Goal: Transaction & Acquisition: Purchase product/service

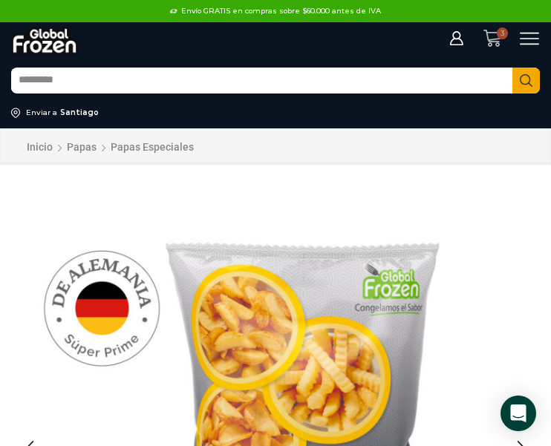
click at [484, 37] on icon at bounding box center [492, 38] width 19 height 19
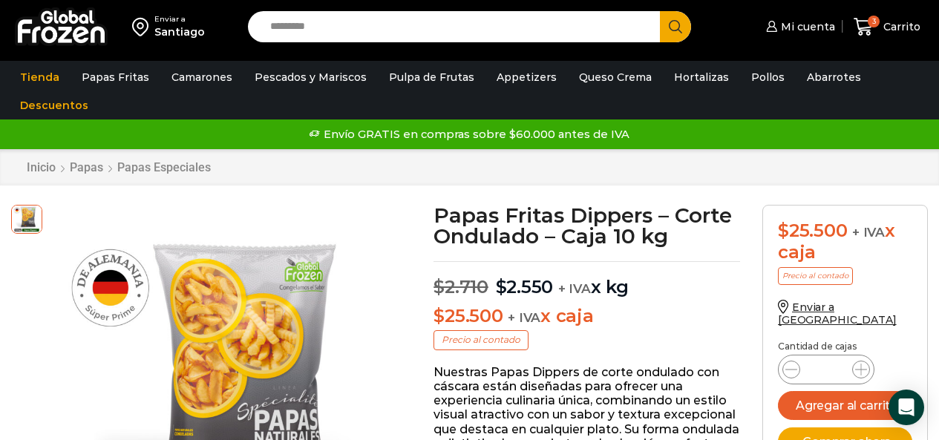
click at [550, 17] on div "3 Carrito 3 3 Shopping Cart * $" at bounding box center [887, 27] width 74 height 35
click at [550, 24] on span "Carrito" at bounding box center [900, 26] width 41 height 15
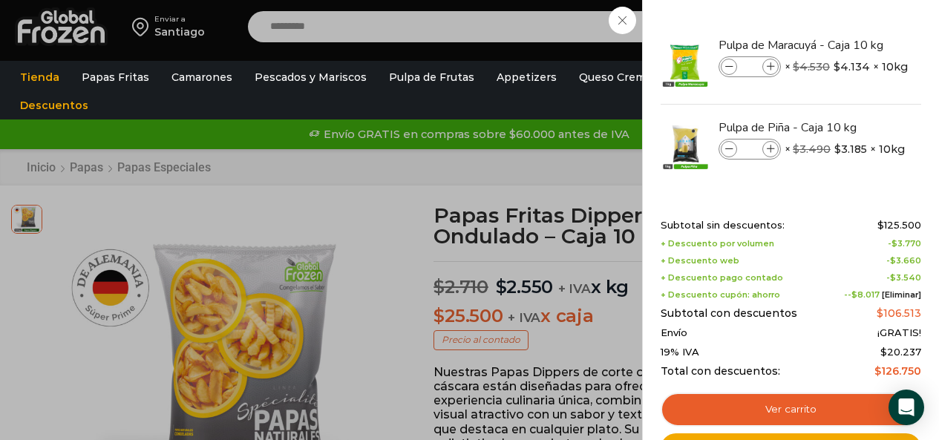
click at [550, 10] on div "3 Carrito 3 3 Shopping Cart * $" at bounding box center [887, 27] width 74 height 35
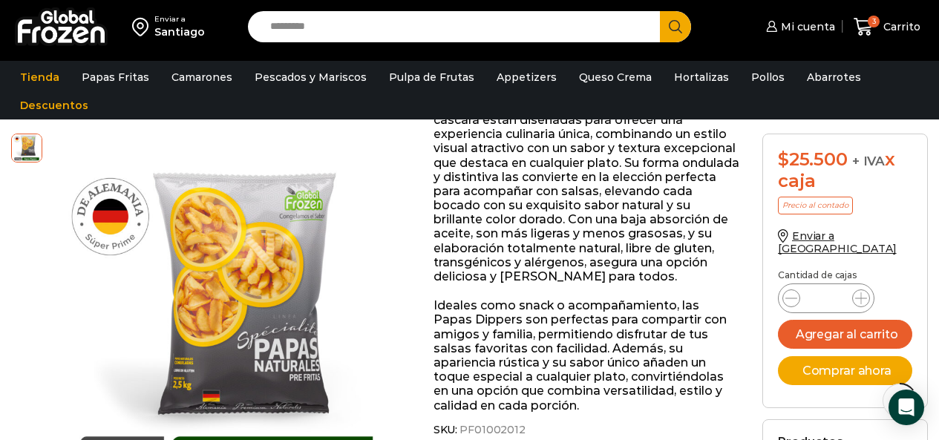
scroll to position [297, 0]
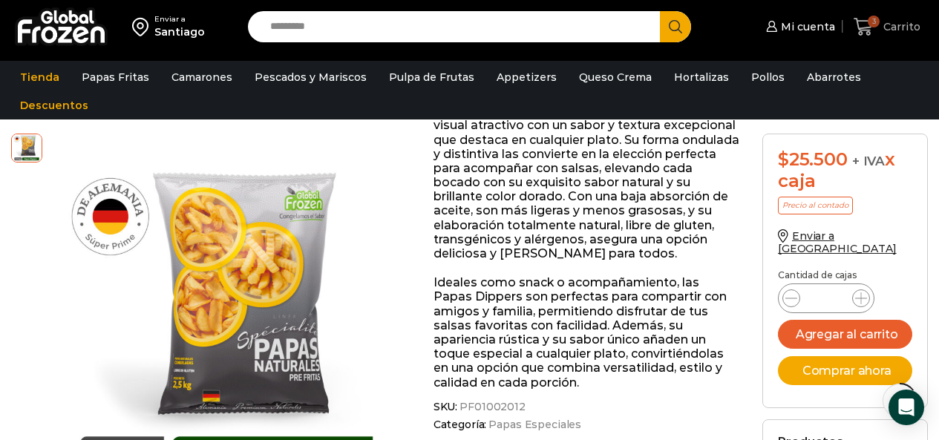
click at [550, 20] on span "Carrito" at bounding box center [900, 26] width 41 height 15
click at [550, 20] on div "3 Carrito 3 3 Shopping Cart * $" at bounding box center [887, 27] width 74 height 35
click at [180, 27] on div "Santiago" at bounding box center [179, 31] width 50 height 15
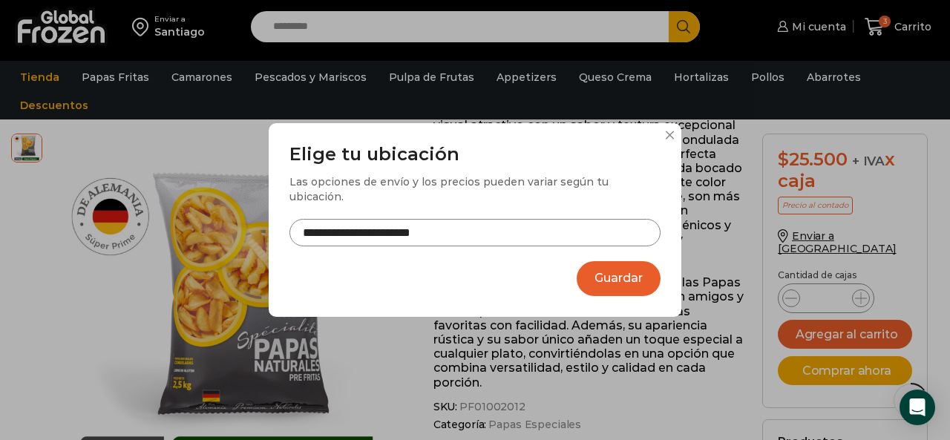
click at [550, 278] on button "Guardar" at bounding box center [619, 278] width 84 height 35
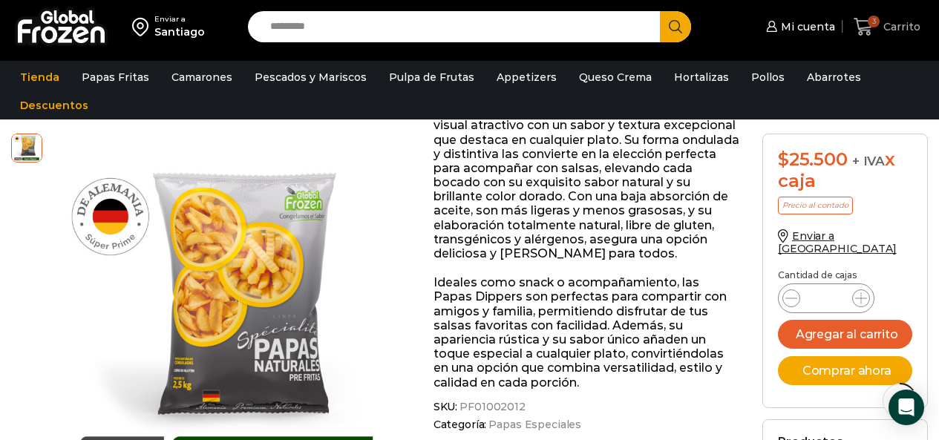
click at [550, 29] on span "Carrito" at bounding box center [900, 26] width 41 height 15
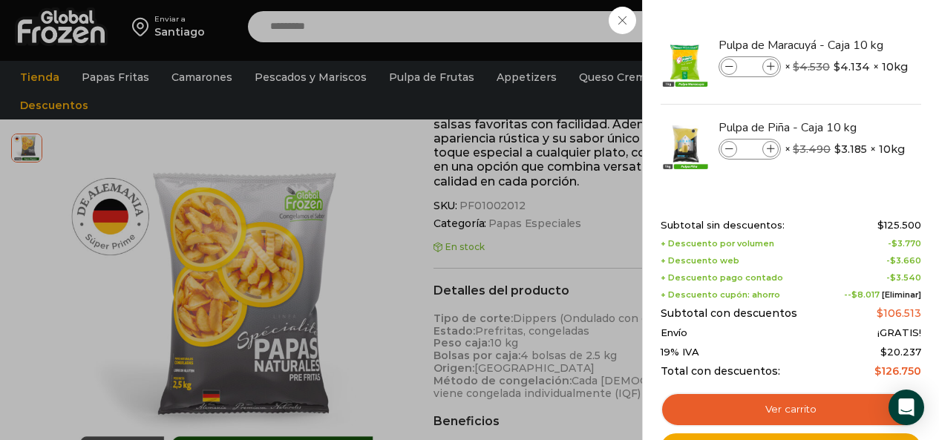
scroll to position [520, 0]
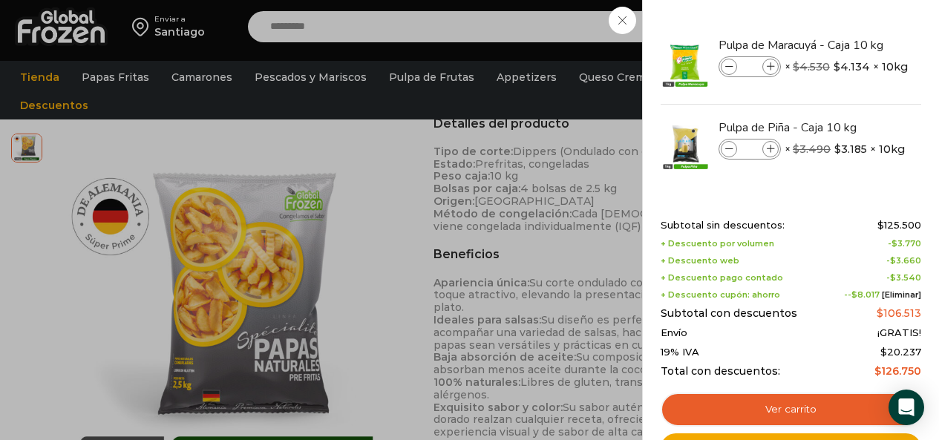
scroll to position [668, 0]
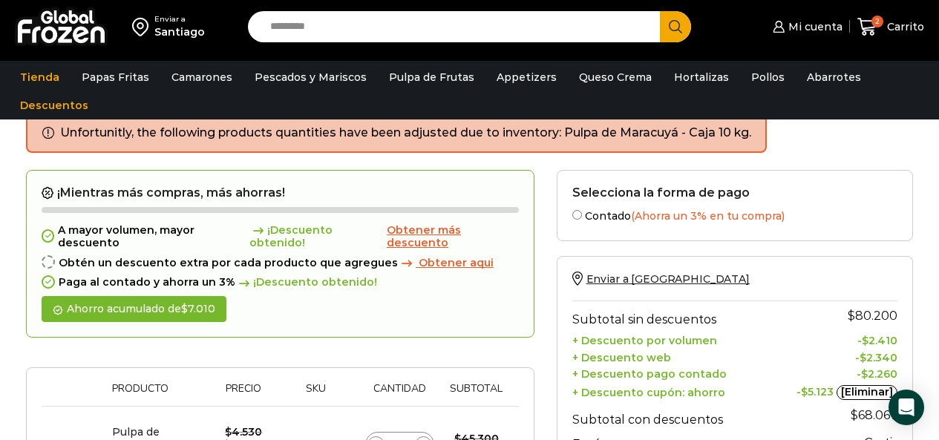
scroll to position [74, 0]
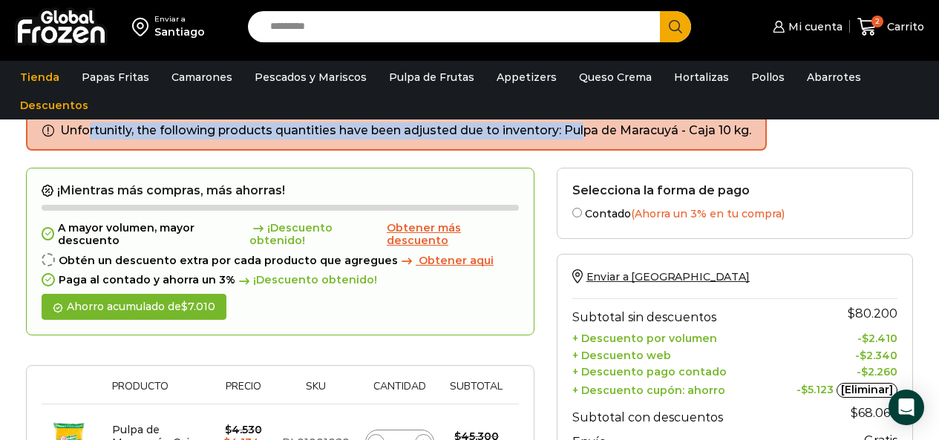
drag, startPoint x: 64, startPoint y: 130, endPoint x: 565, endPoint y: 134, distance: 501.0
click at [565, 134] on ul "Unfortunitly, the following products quantities have been adjusted due to inven…" at bounding box center [396, 131] width 741 height 39
copy li "Unfortunitly, the following products quantities have been adjusted due to inven…"
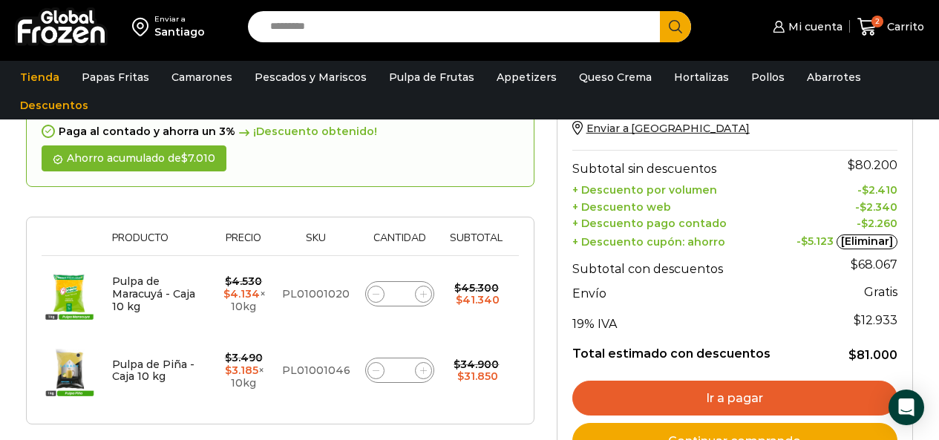
scroll to position [297, 0]
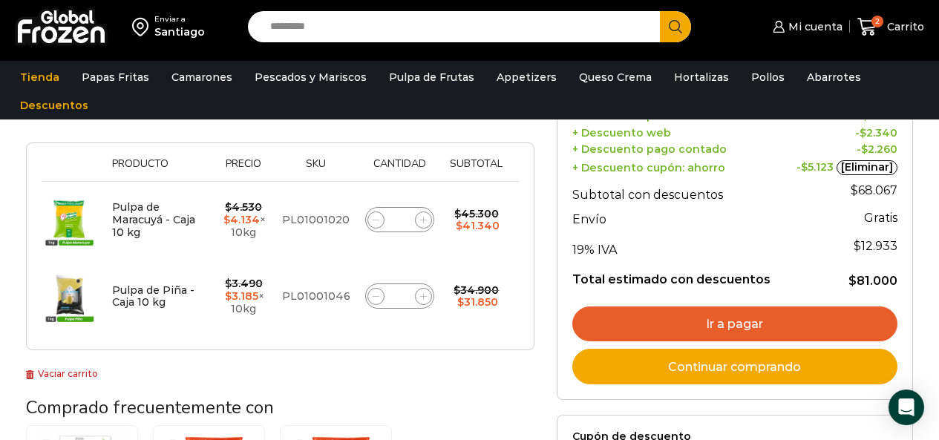
click at [422, 220] on icon at bounding box center [423, 220] width 7 height 7
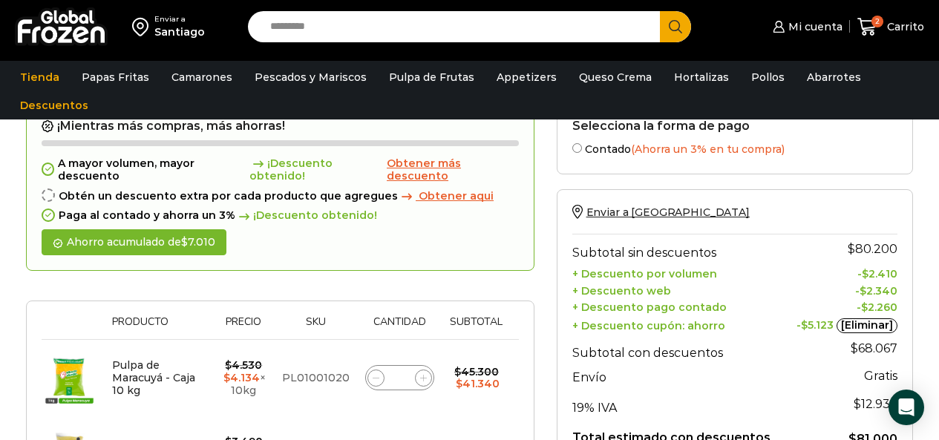
scroll to position [112, 0]
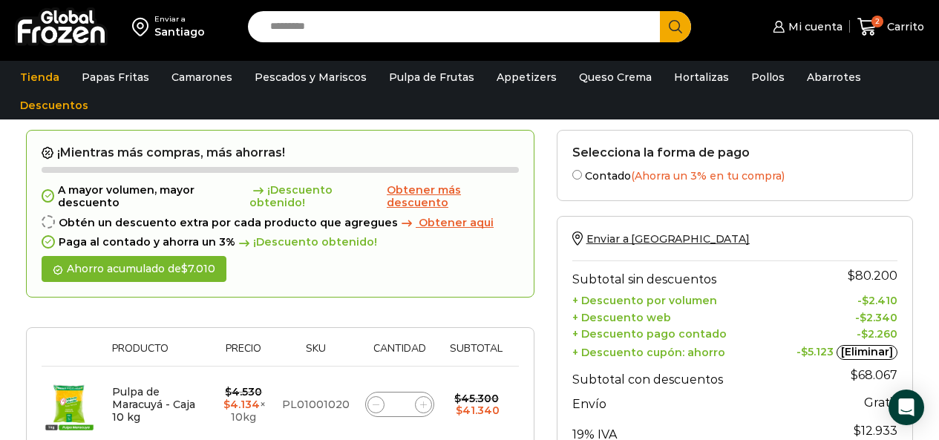
click at [430, 221] on span "Obtener aqui" at bounding box center [456, 222] width 75 height 13
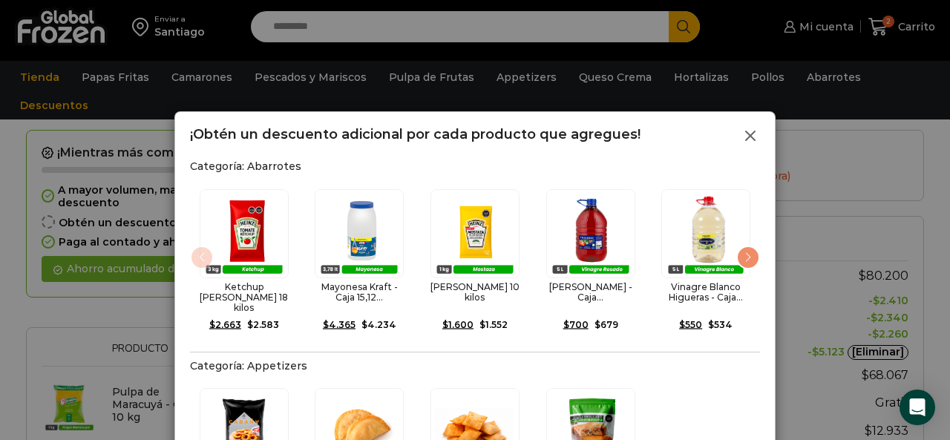
click at [750, 137] on line at bounding box center [750, 135] width 9 height 9
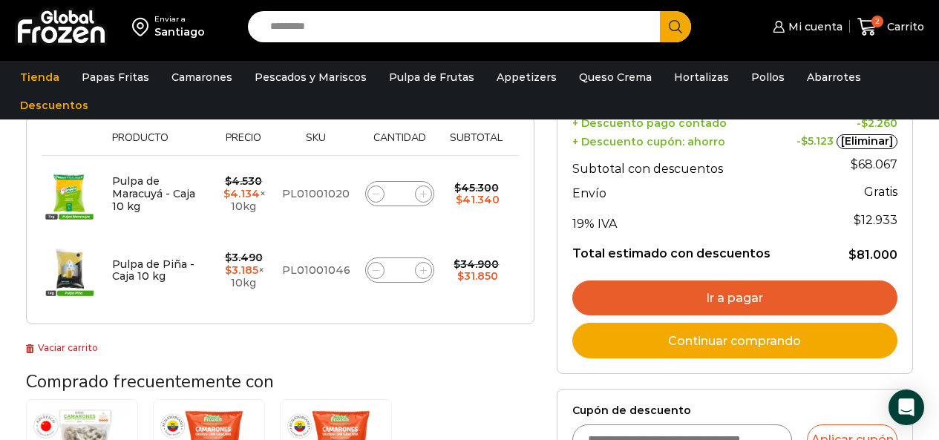
scroll to position [335, 0]
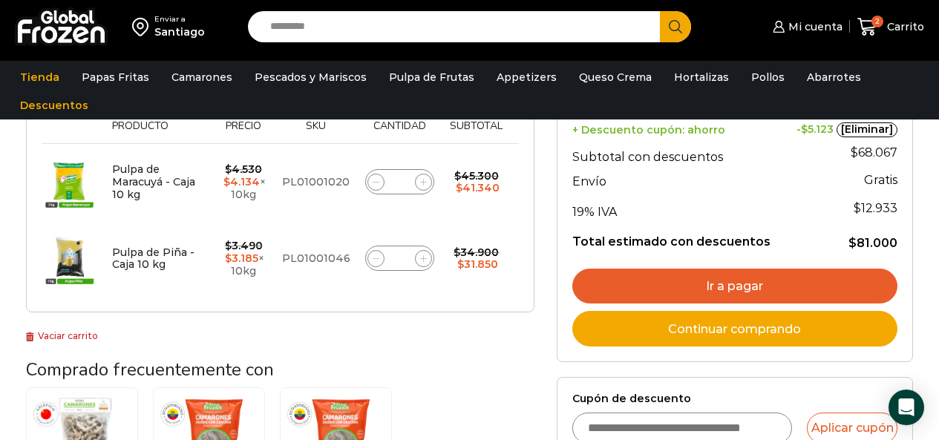
click at [418, 182] on span at bounding box center [424, 183] width 18 height 18
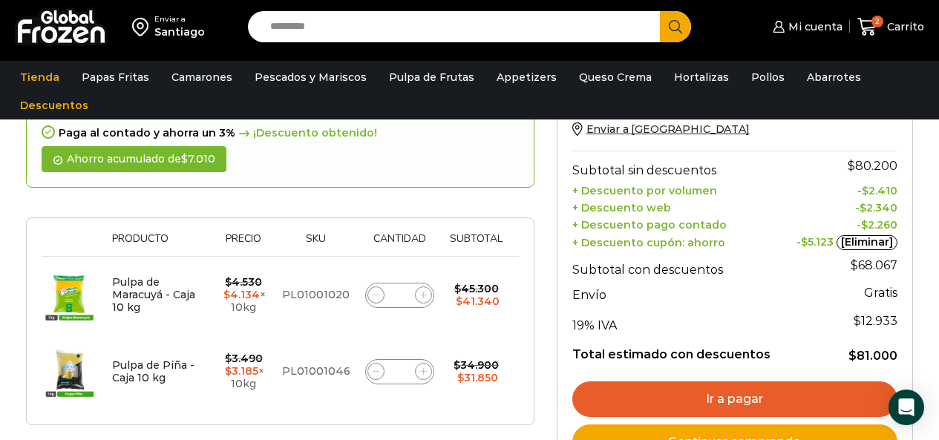
scroll to position [131, 0]
